Goal: Understand process/instructions: Learn how to perform a task or action

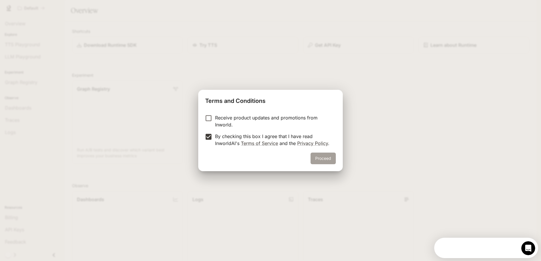
click at [321, 158] on button "Proceed" at bounding box center [323, 158] width 25 height 12
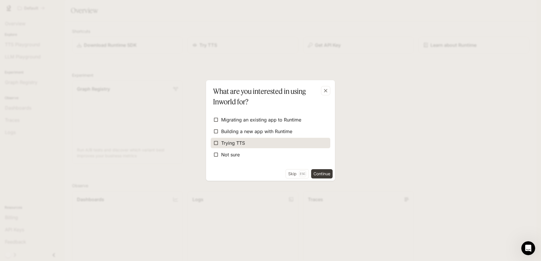
click at [234, 142] on span "Trying TTS" at bounding box center [233, 142] width 24 height 7
click at [322, 174] on button "Continue" at bounding box center [321, 173] width 21 height 9
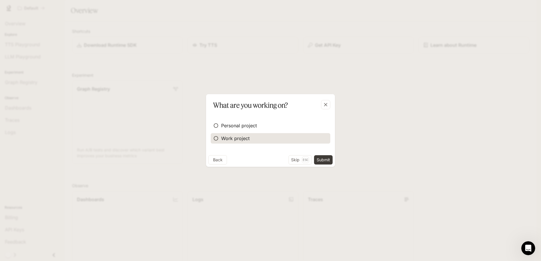
drag, startPoint x: 238, startPoint y: 138, endPoint x: 242, endPoint y: 138, distance: 3.8
click at [238, 138] on span "Work project" at bounding box center [235, 138] width 28 height 7
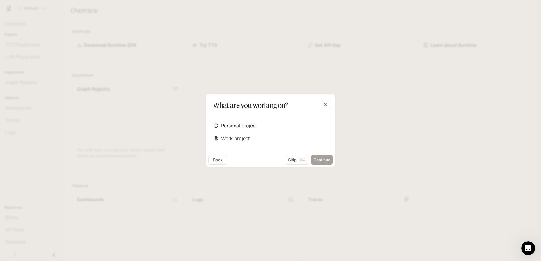
click at [324, 160] on button "Continue" at bounding box center [321, 159] width 21 height 9
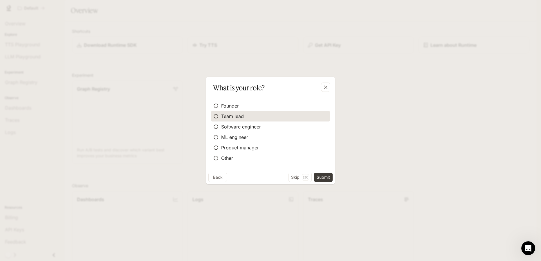
click at [232, 118] on span "Team lead" at bounding box center [232, 116] width 23 height 7
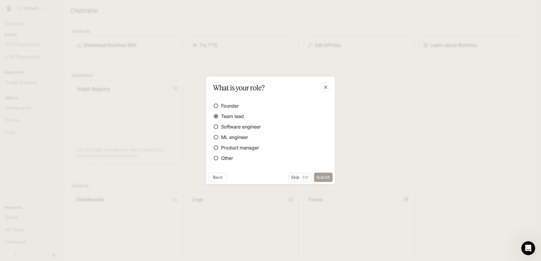
click at [326, 176] on button "Submit" at bounding box center [323, 176] width 19 height 9
